Goal: Task Accomplishment & Management: Complete application form

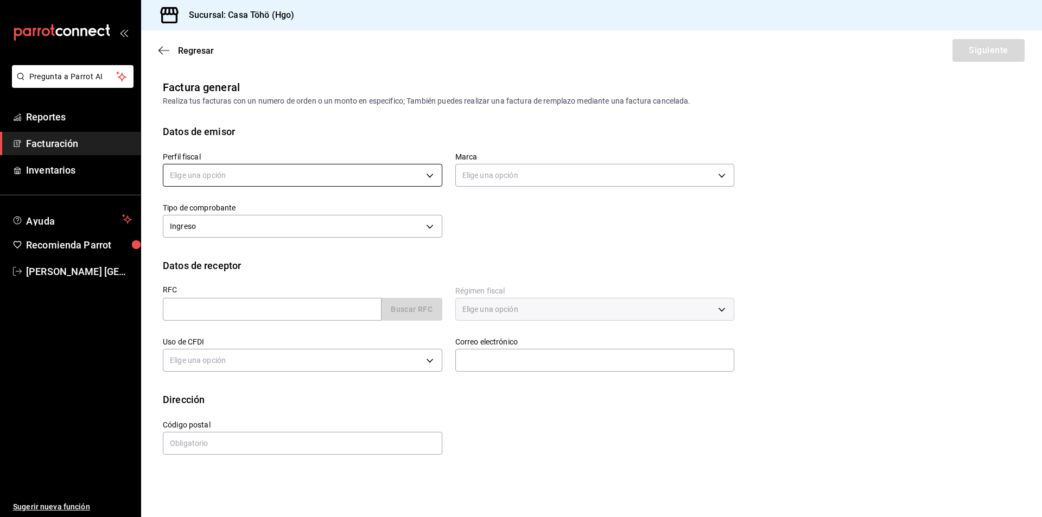
click at [372, 178] on body "Pregunta a Parrot AI Reportes Facturación Inventarios Ayuda Recomienda Parrot […" at bounding box center [521, 258] width 1042 height 517
click at [225, 231] on li "[PERSON_NAME]" at bounding box center [302, 230] width 278 height 20
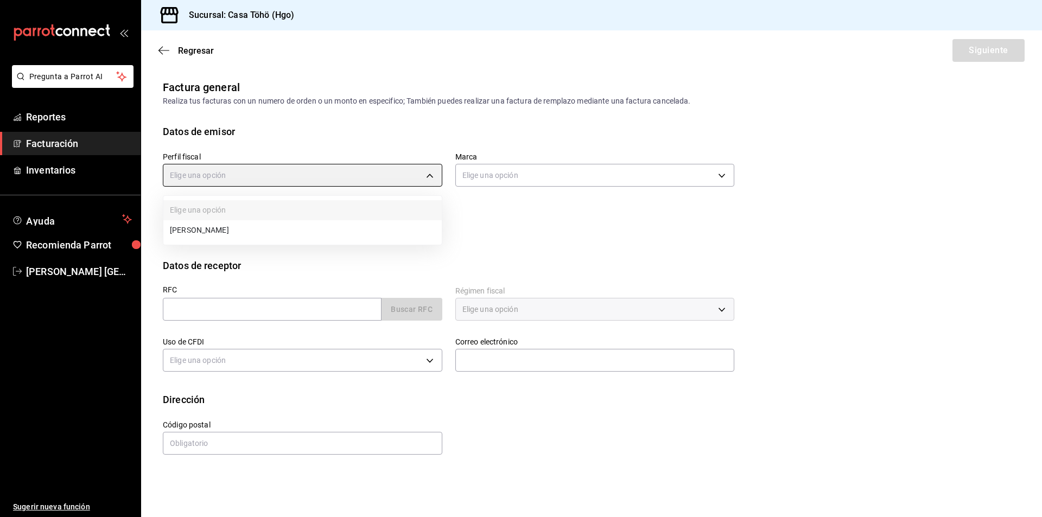
type input "3714fea9-f59b-4145-9474-cc315d4ea63f"
type input "3863094e-80de-4485-9a79-27000a153f73"
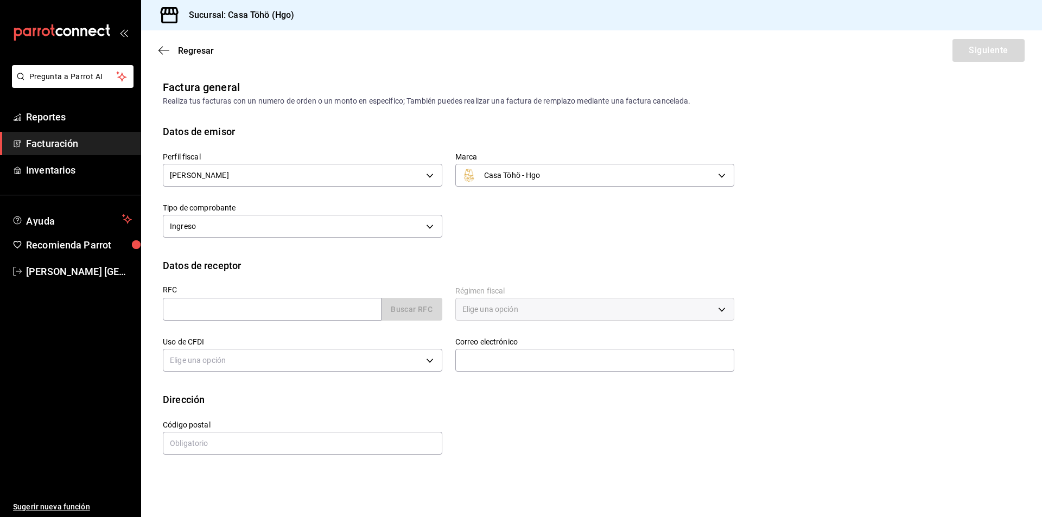
click at [563, 244] on div "Perfil fiscal [PERSON_NAME] 3714fea9-f59b-4145-9474-cc315d4ea63f Marca Casa Töh…" at bounding box center [592, 198] width 858 height 119
click at [241, 318] on input "text" at bounding box center [272, 309] width 219 height 23
type input "XAXX010101000"
type input "43670"
type input "616"
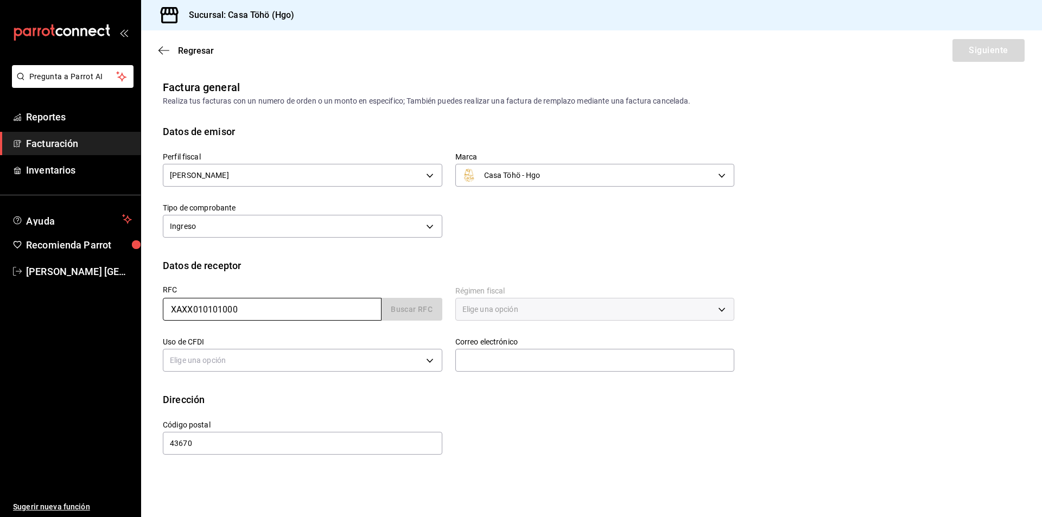
type input "S01"
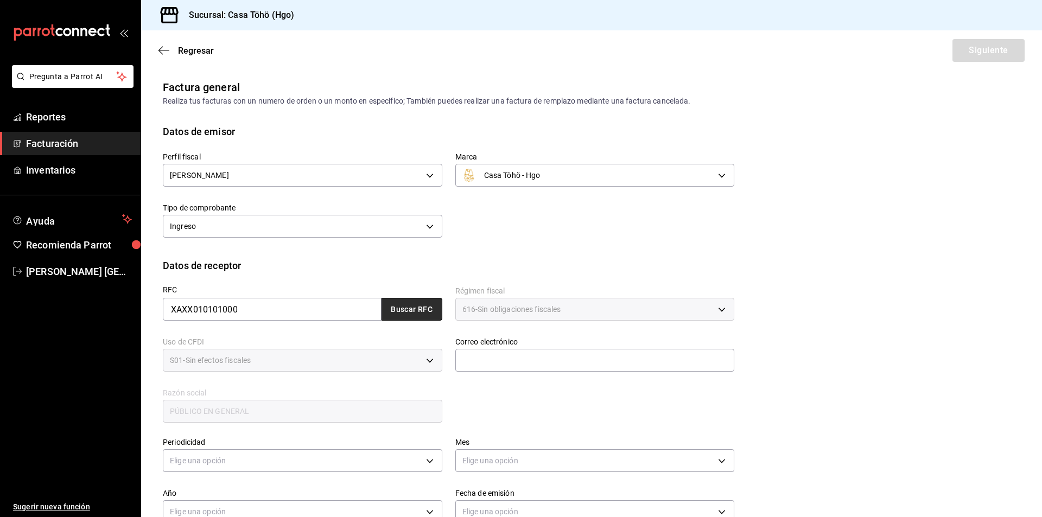
click at [399, 315] on button "Buscar RFC" at bounding box center [412, 309] width 61 height 23
type input "[EMAIL_ADDRESS][DOMAIN_NAME]"
click at [581, 258] on div "Perfil fiscal [PERSON_NAME] 3714fea9-f59b-4145-9474-cc315d4ea63f Marca Casa Töh…" at bounding box center [592, 198] width 858 height 119
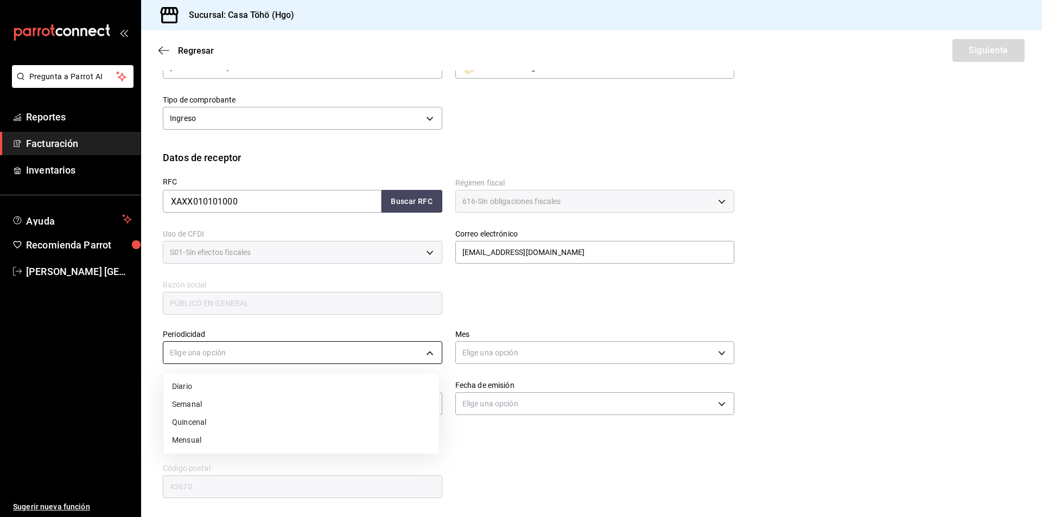
click at [215, 360] on body "Pregunta a Parrot AI Reportes Facturación Inventarios Ayuda Recomienda Parrot […" at bounding box center [521, 258] width 1042 height 517
click at [204, 389] on li "Diario" at bounding box center [301, 387] width 276 height 18
type input "DAILY"
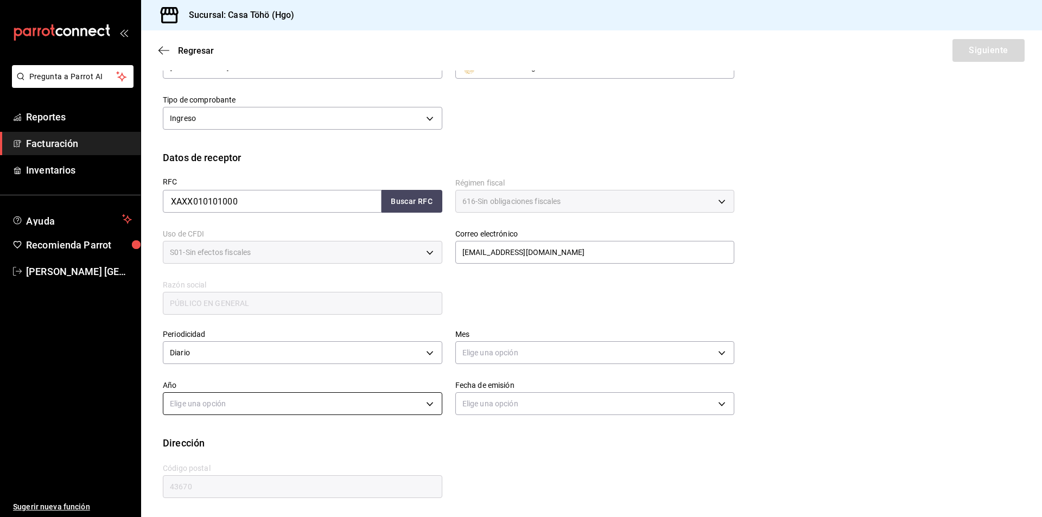
click at [223, 399] on body "Pregunta a Parrot AI Reportes Facturación Inventarios Ayuda Recomienda Parrot […" at bounding box center [521, 258] width 1042 height 517
click at [198, 437] on li "2025" at bounding box center [301, 438] width 276 height 18
type input "2025"
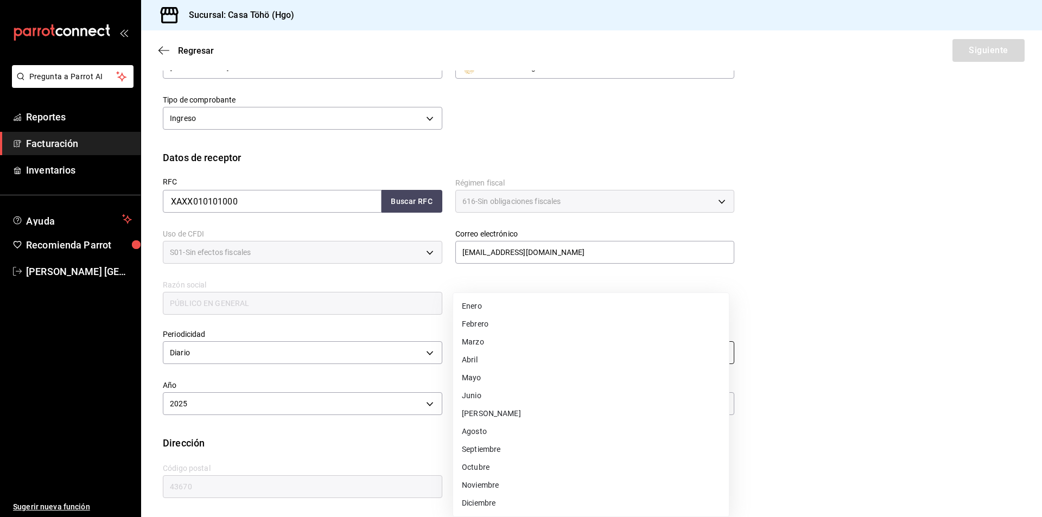
click at [539, 353] on body "Pregunta a Parrot AI Reportes Facturación Inventarios Ayuda Recomienda Parrot […" at bounding box center [521, 258] width 1042 height 517
click at [490, 445] on li "Septiembre" at bounding box center [591, 450] width 276 height 18
type input "9"
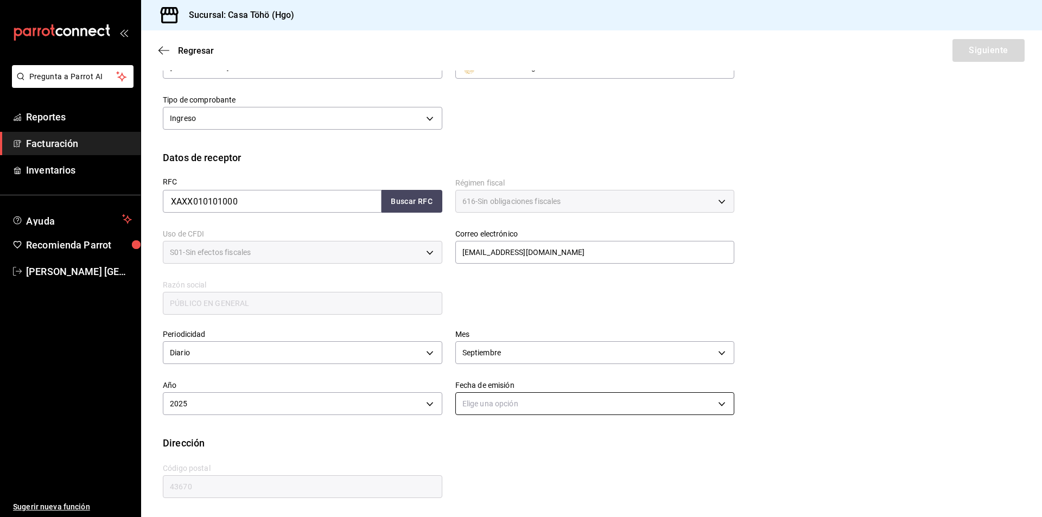
click at [508, 409] on body "Pregunta a Parrot AI Reportes Facturación Inventarios Ayuda Recomienda Parrot […" at bounding box center [521, 258] width 1042 height 517
click at [483, 456] on li "Ayer" at bounding box center [591, 456] width 276 height 18
type input "[DATE]"
drag, startPoint x: 877, startPoint y: 244, endPoint x: 894, endPoint y: 243, distance: 16.9
click at [878, 244] on div "RFC XAXX010101000 Buscar RFC Régimen fiscal 616 - Sin obligaciones fiscales 616…" at bounding box center [592, 249] width 858 height 169
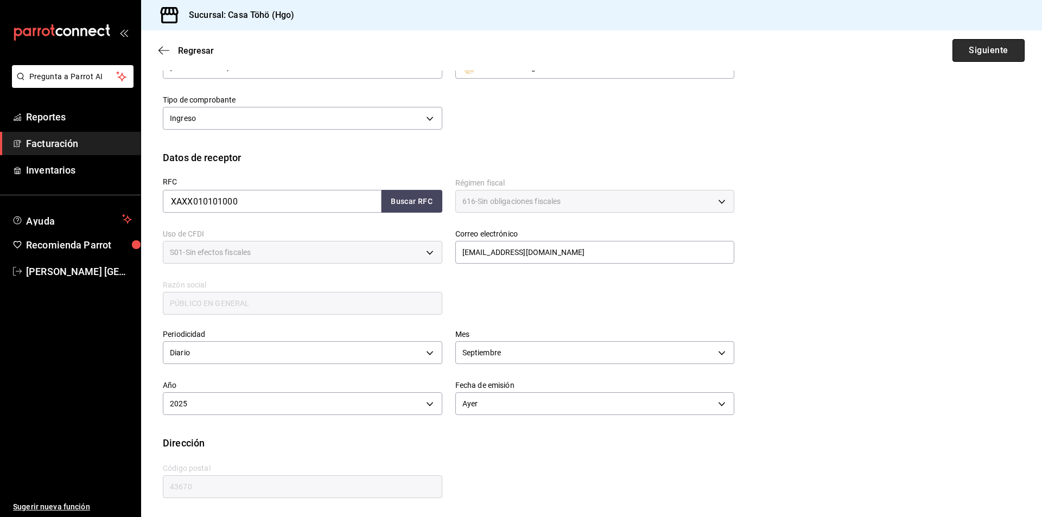
click at [977, 54] on button "Siguiente" at bounding box center [989, 50] width 72 height 23
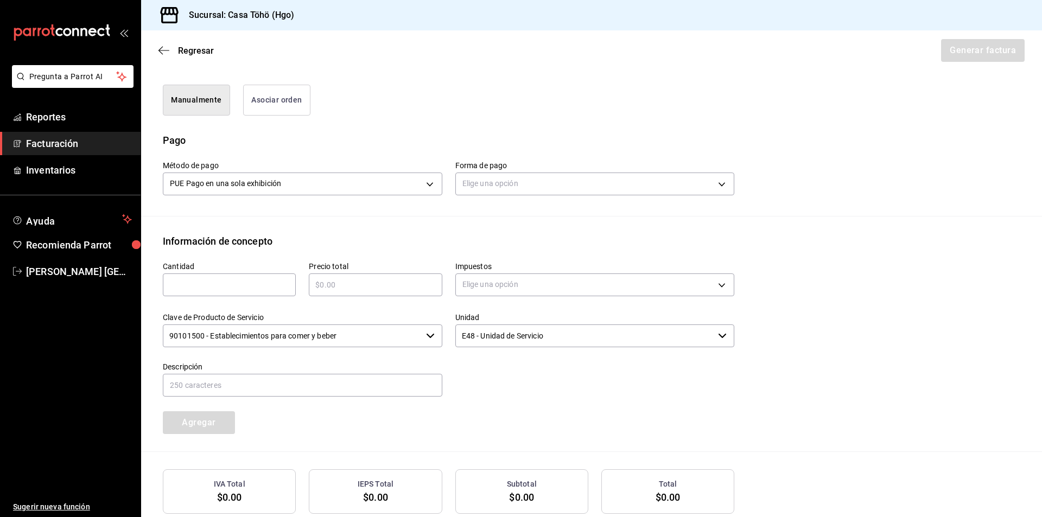
scroll to position [333, 0]
